Goal: Task Accomplishment & Management: Complete application form

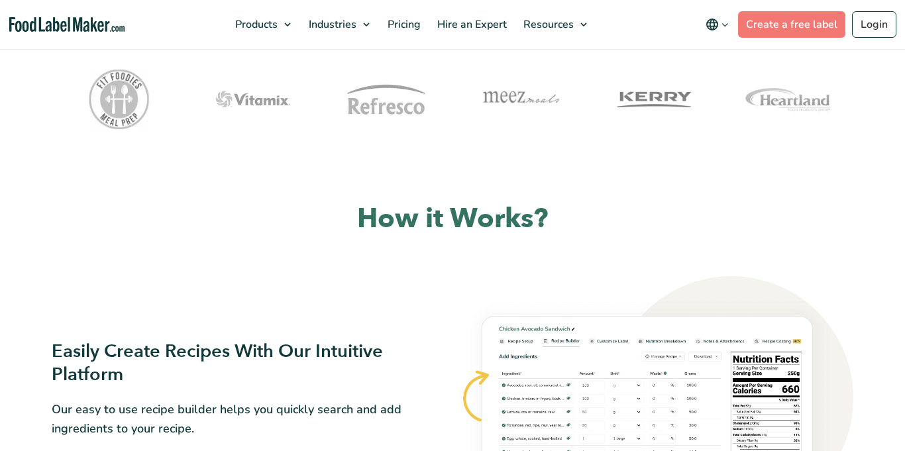
scroll to position [283, 0]
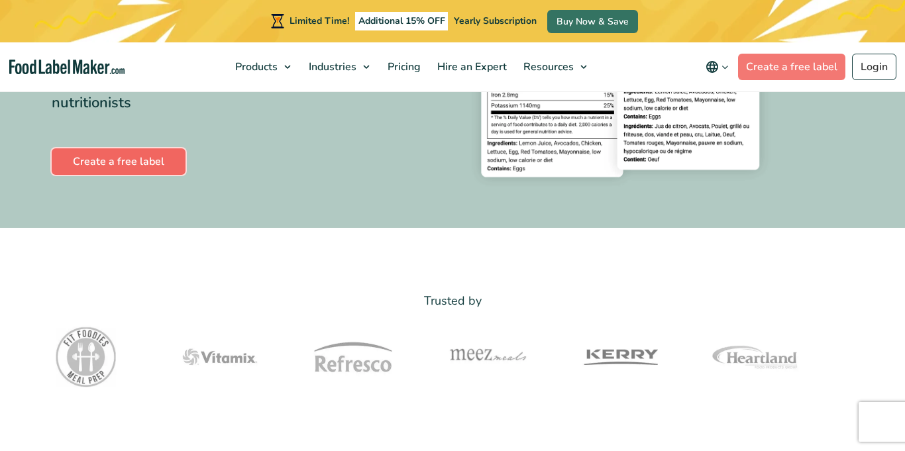
click at [90, 164] on link "Create a free label" at bounding box center [119, 161] width 134 height 26
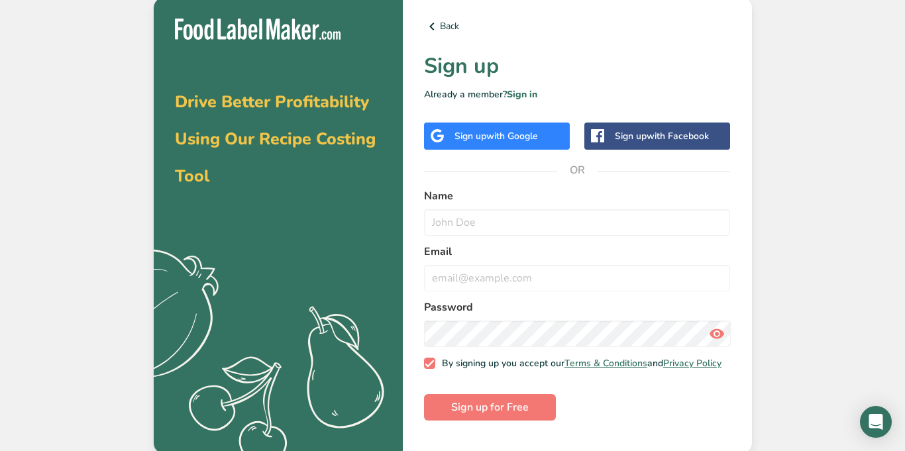
click at [495, 134] on span "with Google" at bounding box center [512, 136] width 52 height 13
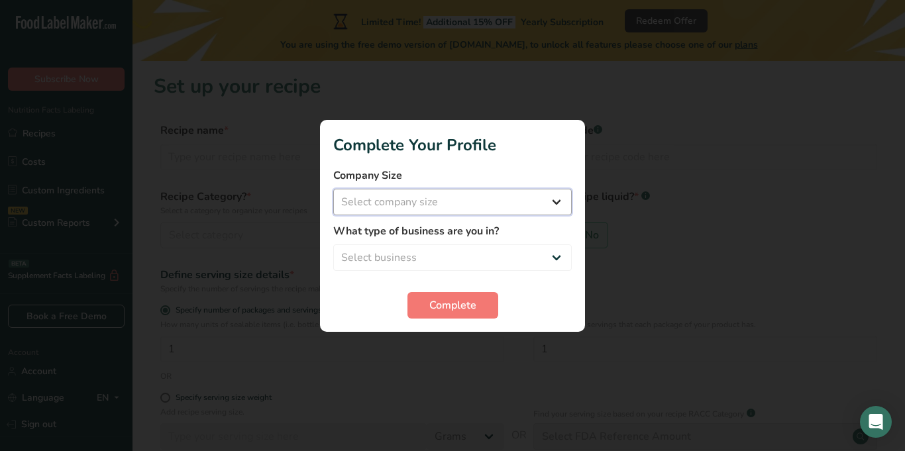
click at [495, 200] on select "Select company size Fewer than 10 Employees 10 to 50 Employees 51 to 500 Employ…" at bounding box center [452, 202] width 238 height 26
select select "1"
click at [333, 189] on select "Select company size Fewer than 10 Employees 10 to 50 Employees 51 to 500 Employ…" at bounding box center [452, 202] width 238 height 26
click at [427, 264] on select "Select business Packaged Food Manufacturer Restaurant & Cafe Bakery Meal Plans …" at bounding box center [452, 257] width 238 height 26
select select "1"
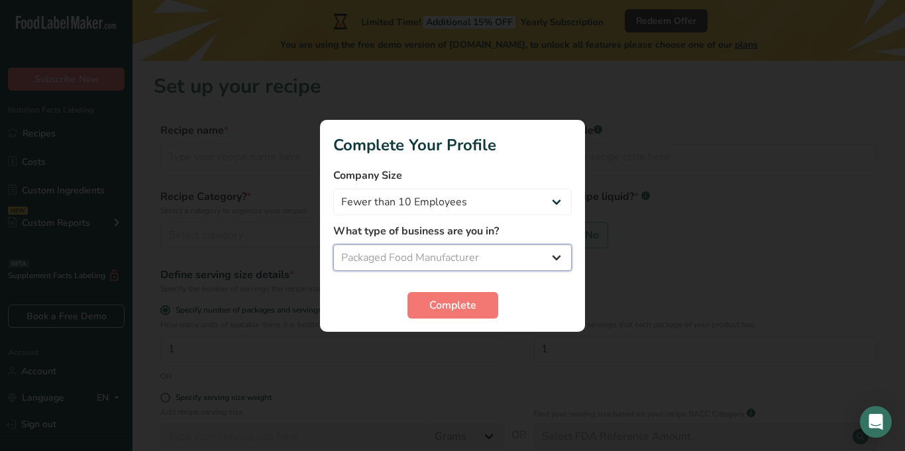
click at [333, 244] on select "Select business Packaged Food Manufacturer Restaurant & Cafe Bakery Meal Plans …" at bounding box center [452, 257] width 238 height 26
click at [452, 313] on button "Complete" at bounding box center [452, 305] width 91 height 26
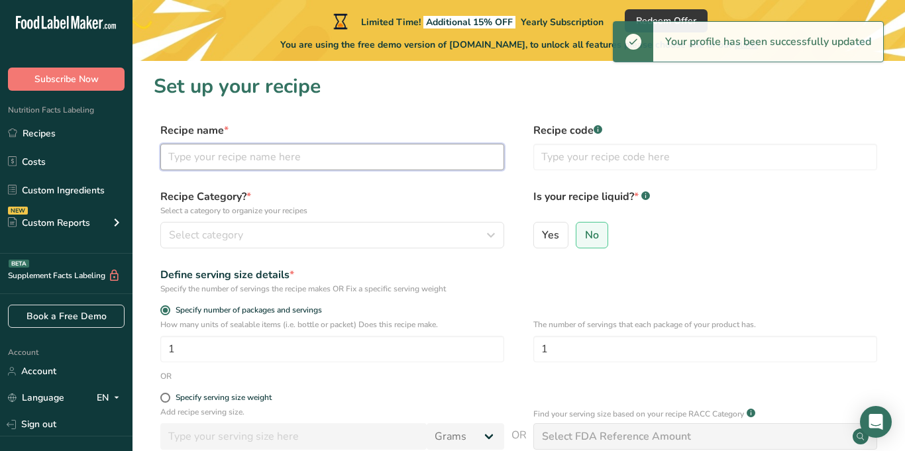
click at [252, 160] on input "text" at bounding box center [332, 157] width 344 height 26
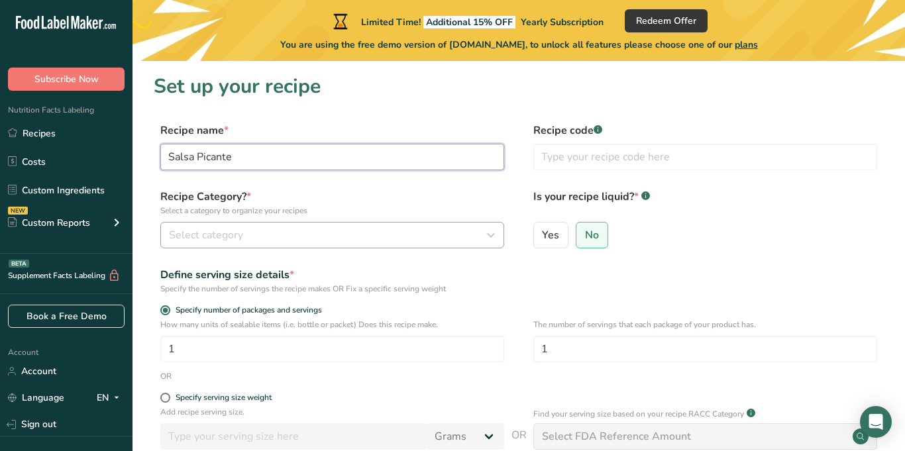
type input "Salsa Picante"
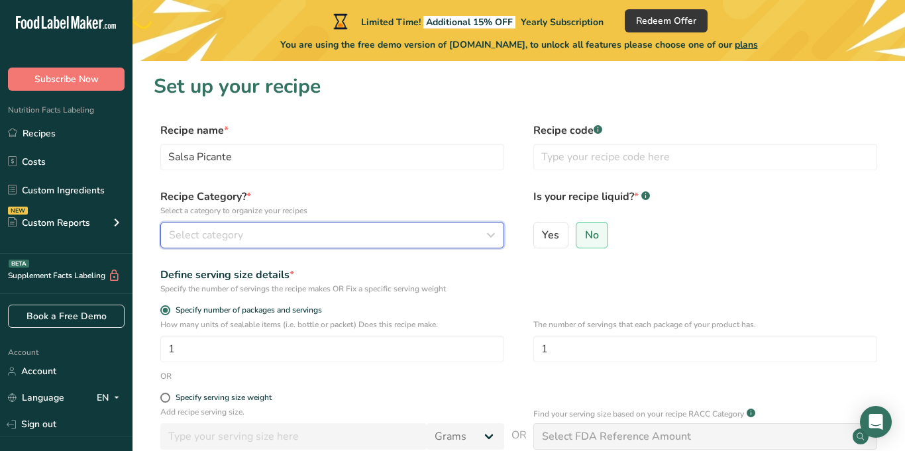
click at [216, 243] on button "Select category" at bounding box center [332, 235] width 344 height 26
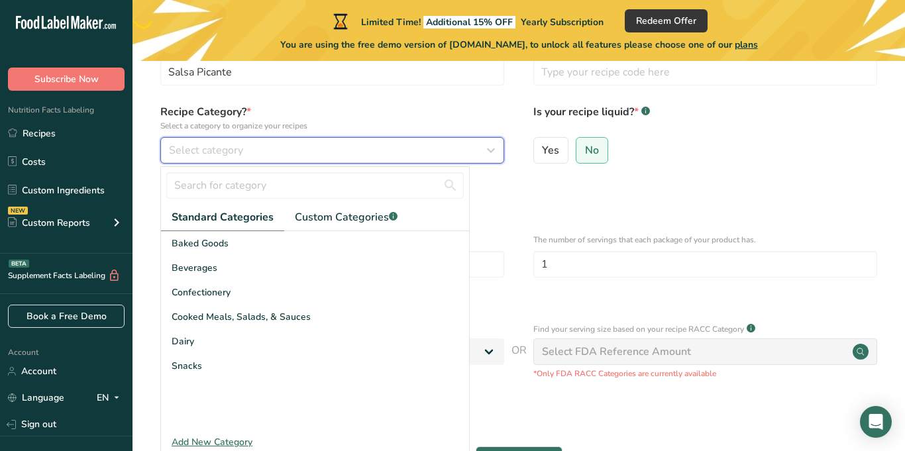
scroll to position [106, 0]
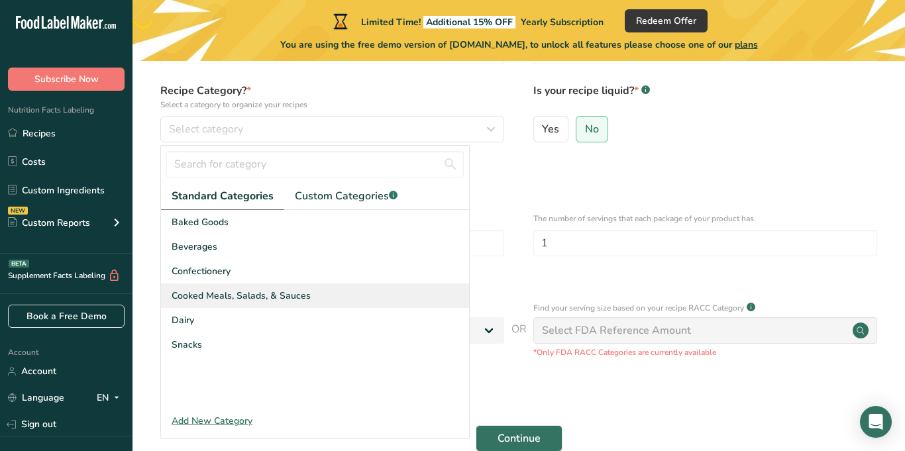
click at [252, 297] on span "Cooked Meals, Salads, & Sauces" at bounding box center [241, 296] width 139 height 14
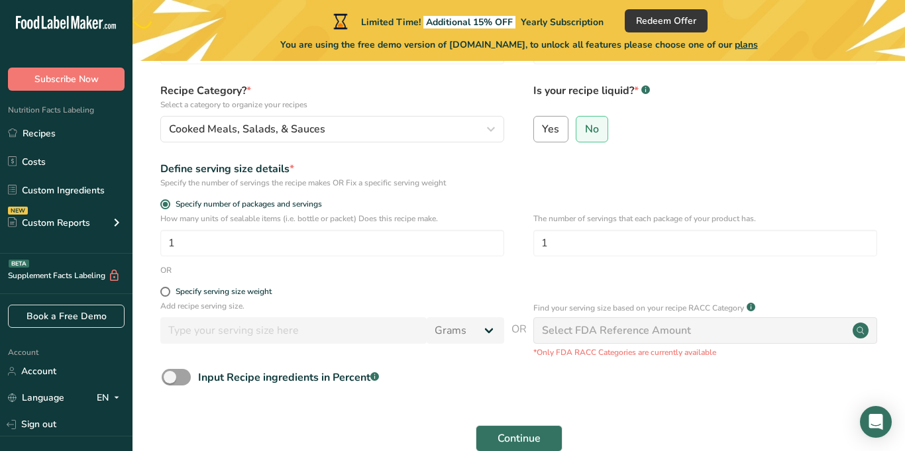
click at [548, 124] on span "Yes" at bounding box center [550, 129] width 17 height 13
click at [542, 125] on input "Yes" at bounding box center [538, 129] width 9 height 9
radio input "true"
radio input "false"
select select "22"
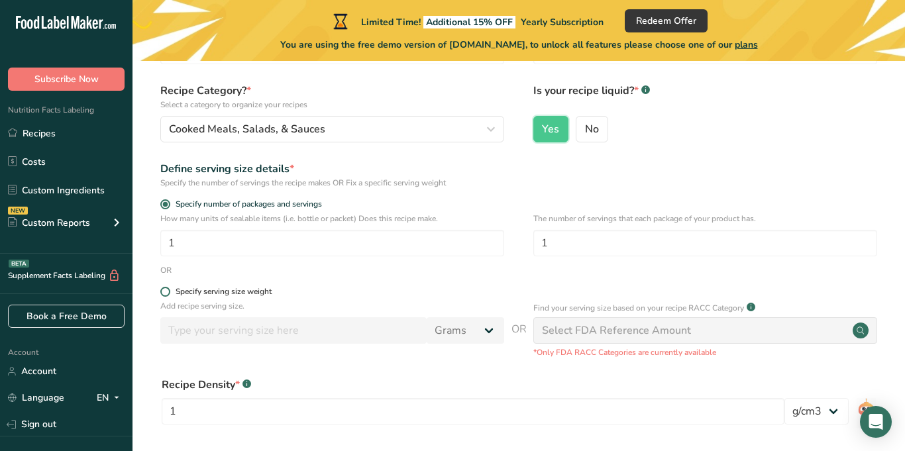
click at [162, 295] on span at bounding box center [165, 292] width 10 height 10
click at [162, 295] on input "Specify serving size weight" at bounding box center [164, 291] width 9 height 9
radio input "true"
radio input "false"
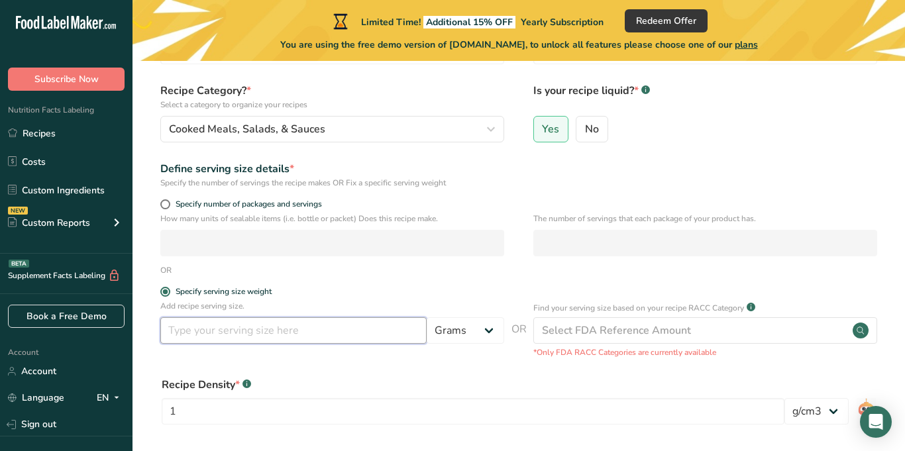
click at [207, 333] on input "number" at bounding box center [293, 330] width 266 height 26
click at [478, 325] on select "Grams kg mg mcg lb oz l mL fl oz tbsp tsp cup qt gallon" at bounding box center [465, 330] width 77 height 26
select select "18"
click at [427, 317] on select "Grams kg mg mcg lb oz l mL fl oz tbsp tsp cup qt gallon" at bounding box center [465, 330] width 77 height 26
click at [250, 332] on input "number" at bounding box center [293, 330] width 266 height 26
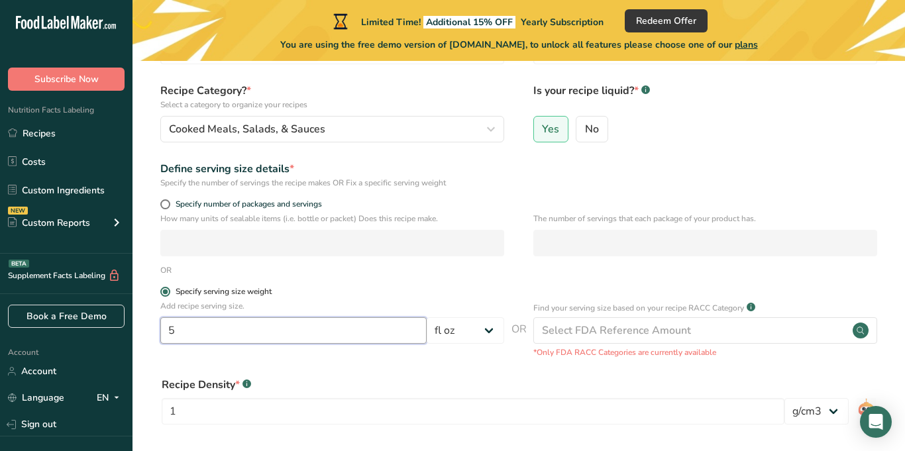
type input "5"
click at [358, 296] on label "Specify serving size weight" at bounding box center [332, 292] width 344 height 10
click at [169, 296] on input "Specify serving size weight" at bounding box center [164, 291] width 9 height 9
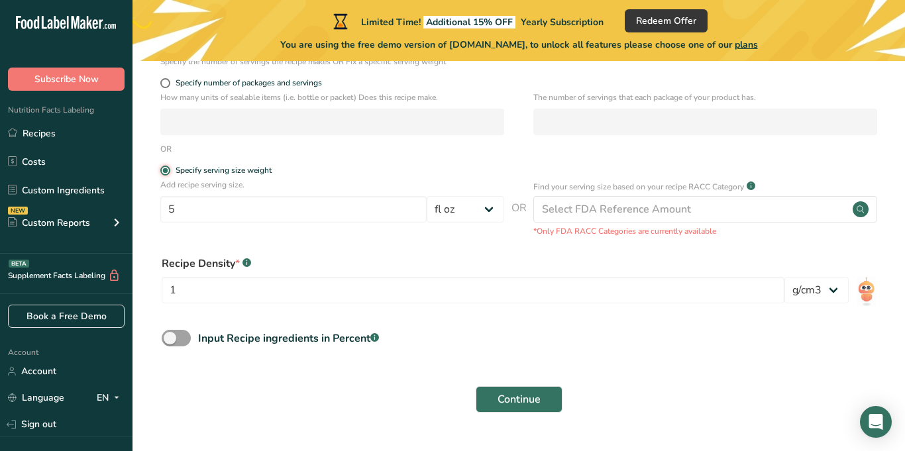
scroll to position [228, 0]
click at [519, 391] on span "Continue" at bounding box center [518, 399] width 43 height 16
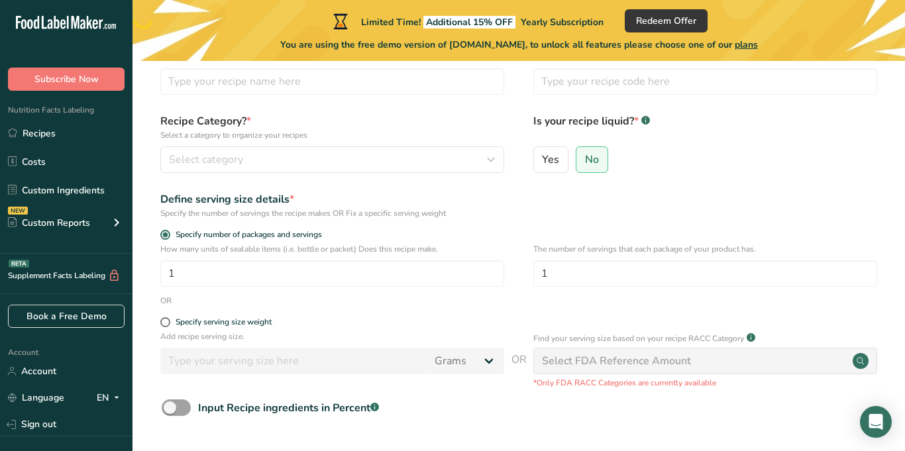
scroll to position [178, 0]
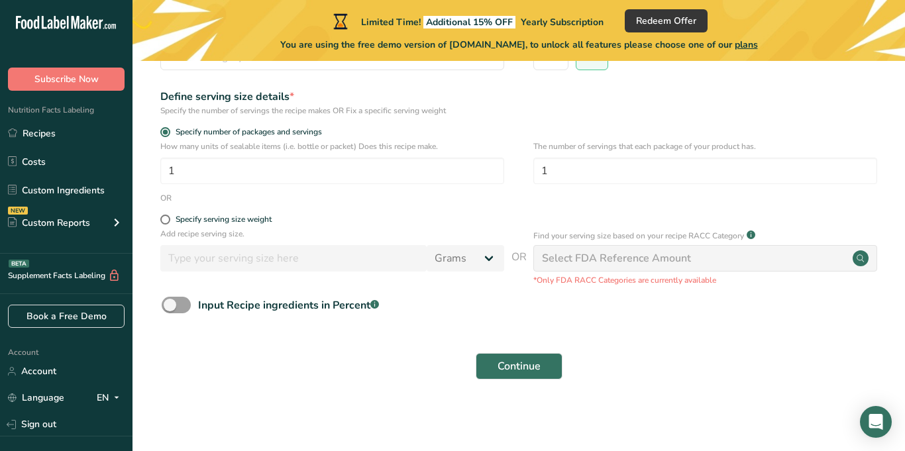
click at [603, 255] on div "Select FDA Reference Amount" at bounding box center [616, 258] width 149 height 16
click at [168, 225] on div "Specify serving size weight" at bounding box center [332, 221] width 344 height 13
click at [162, 220] on span at bounding box center [165, 220] width 10 height 10
click at [162, 220] on input "Specify serving size weight" at bounding box center [164, 219] width 9 height 9
radio input "true"
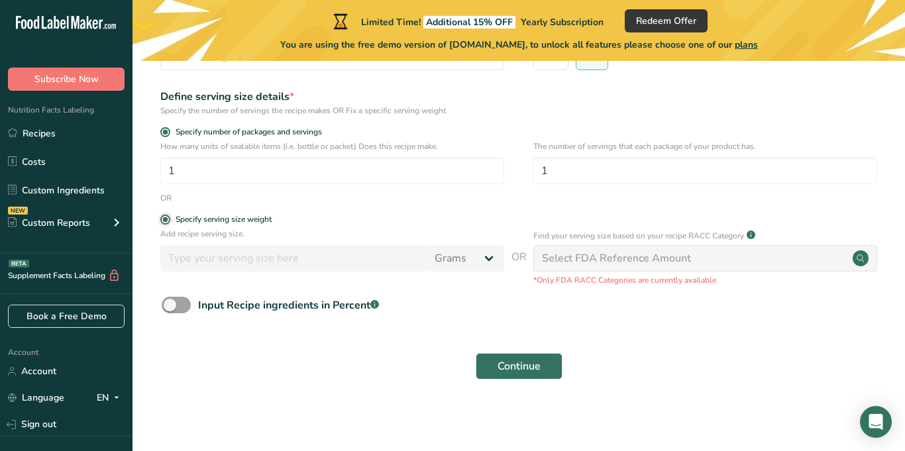
radio input "false"
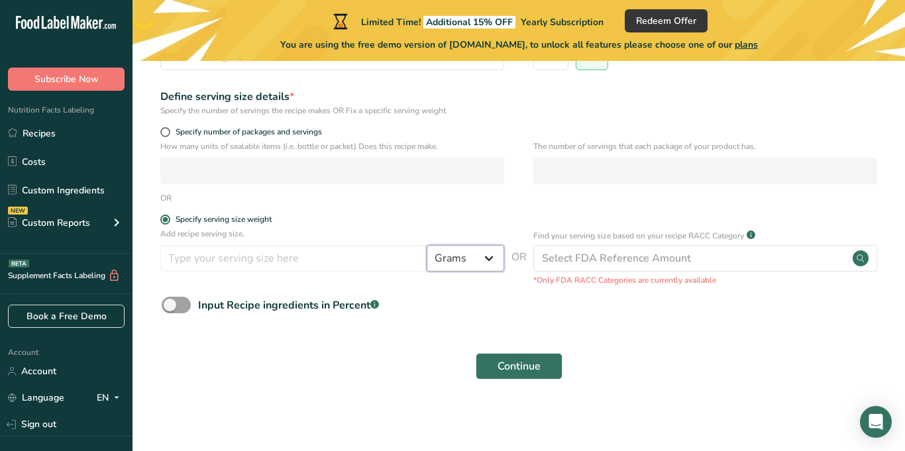
click at [484, 259] on select "Grams kg mg mcg lb oz l mL fl oz tbsp tsp cup qt gallon" at bounding box center [465, 258] width 77 height 26
select select "19"
click at [427, 245] on select "Grams kg mg mcg lb oz l mL fl oz tbsp tsp cup qt gallon" at bounding box center [465, 258] width 77 height 26
select select "22"
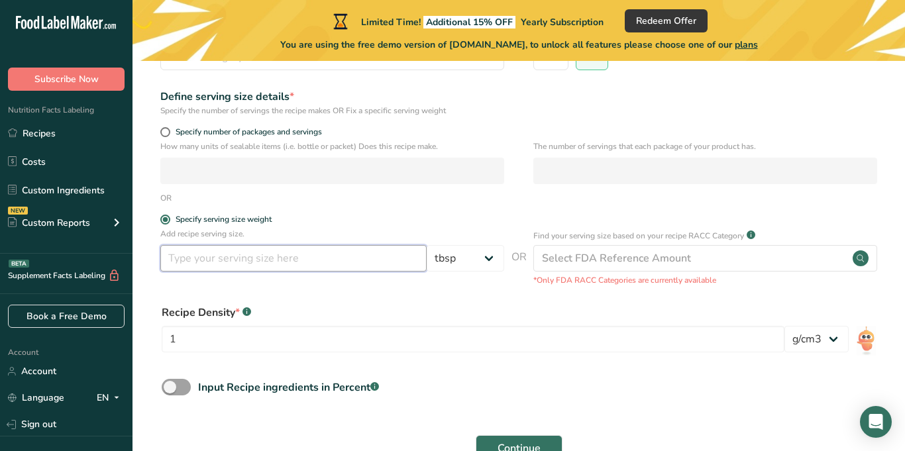
click at [264, 264] on input "number" at bounding box center [293, 258] width 266 height 26
type input "1"
click at [489, 315] on div "Recipe Density * .a-a{fill:#347362;}.b-a{fill:#fff;}" at bounding box center [473, 313] width 623 height 16
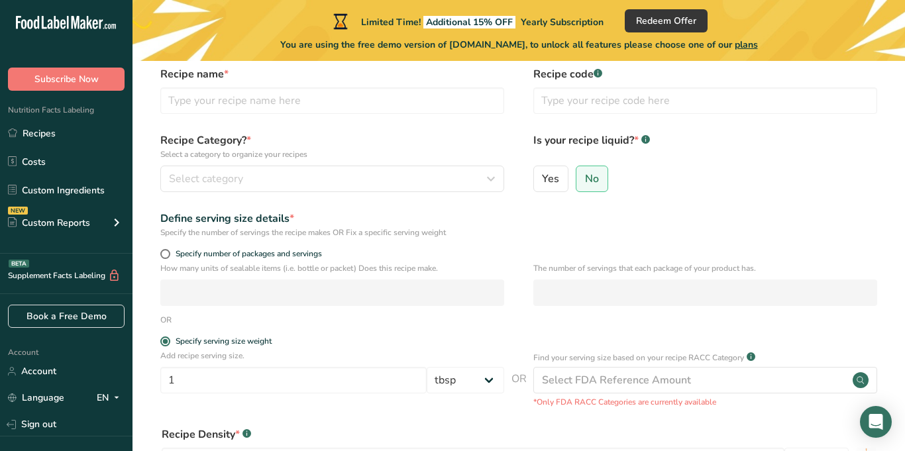
scroll to position [0, 0]
